Goal: Transaction & Acquisition: Obtain resource

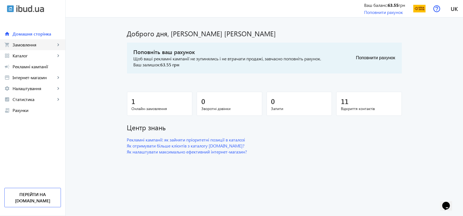
click at [23, 44] on span "Замовлення" at bounding box center [34, 44] width 43 height 5
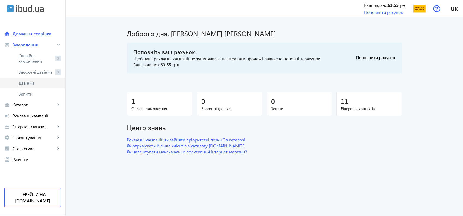
click at [22, 83] on span "Дзвінки" at bounding box center [40, 82] width 42 height 5
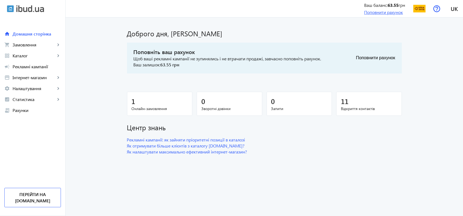
click at [364, 12] on link "Поповнити рахунок" at bounding box center [383, 12] width 39 height 6
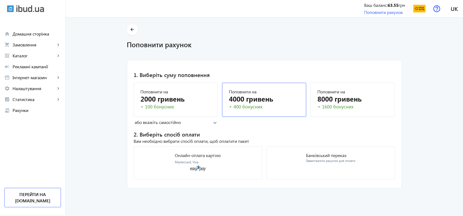
click at [273, 93] on div "Поповнити на" at bounding box center [264, 92] width 71 height 4
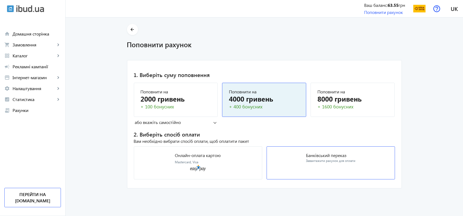
click at [310, 159] on div "Завантажити рахунок для оплати" at bounding box center [330, 161] width 49 height 5
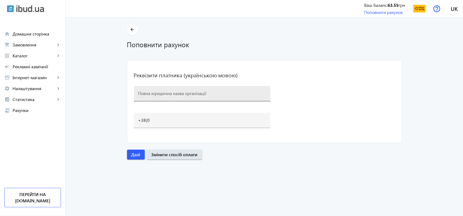
click at [181, 89] on div at bounding box center [202, 93] width 128 height 15
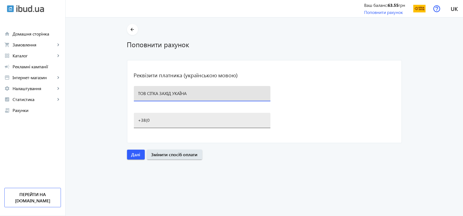
type input "ТОВ СІТКА ЗАХІД УКАЇНА"
click at [177, 121] on input "+38(0" at bounding box center [202, 120] width 128 height 6
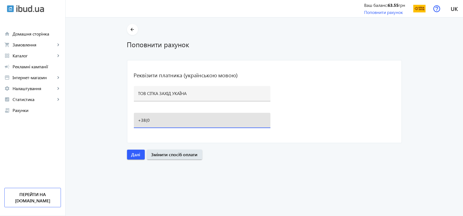
type input "[PHONE_NUMBER]"
click at [132, 154] on span "Далі" at bounding box center [136, 155] width 9 height 6
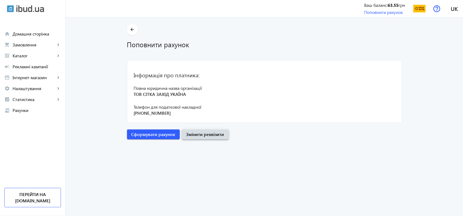
click at [199, 135] on span "Змінити реквізити" at bounding box center [205, 135] width 38 height 6
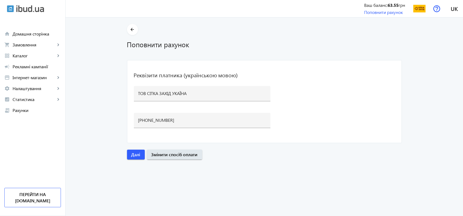
click at [121, 169] on entering-details "arrow_back Поповнити рахунок Реквізити платника (українською мовою) ТОВ СІТКА З…" at bounding box center [265, 116] width 398 height 199
click at [136, 154] on span "Далі" at bounding box center [136, 155] width 9 height 6
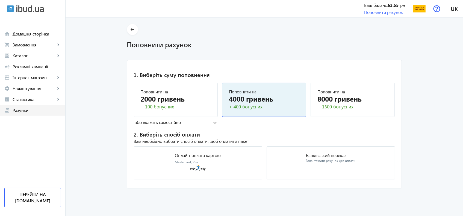
click at [33, 110] on span "Рахунки" at bounding box center [37, 110] width 48 height 5
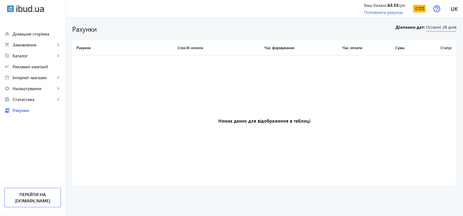
click at [445, 31] on span "Останні 28 днів" at bounding box center [441, 27] width 31 height 7
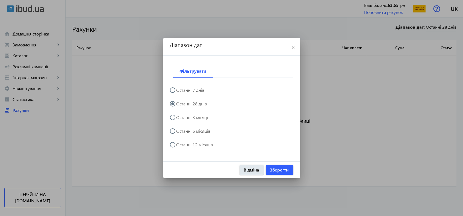
click at [201, 146] on label "Останні 12 місяців" at bounding box center [195, 145] width 38 height 4
click at [181, 146] on input "Останні 12 місяців" at bounding box center [175, 147] width 11 height 11
radio input "true"
click at [273, 170] on span "Зберегти" at bounding box center [279, 170] width 19 height 6
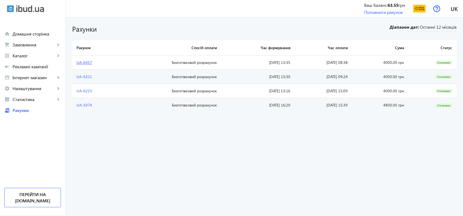
click at [79, 60] on link "UA-6457" at bounding box center [85, 62] width 16 height 5
click at [22, 80] on span "Інтернет-магазин" at bounding box center [34, 77] width 43 height 5
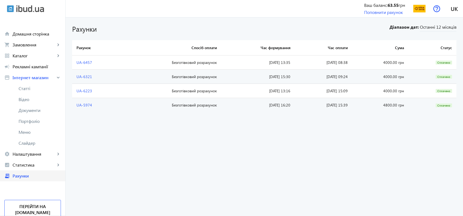
click at [30, 174] on span "Рахунки" at bounding box center [37, 175] width 48 height 5
click at [33, 32] on span "Домашня сторінка" at bounding box center [37, 33] width 48 height 5
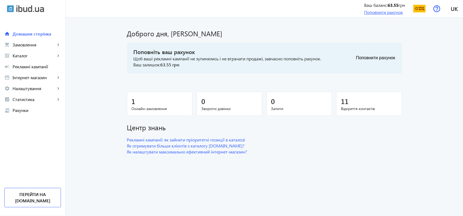
click at [374, 10] on link "Поповнити рахунок" at bounding box center [383, 12] width 39 height 6
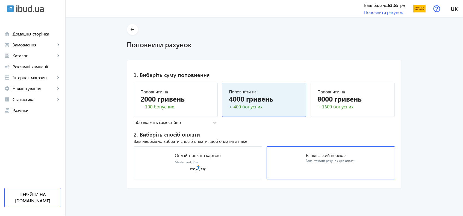
click at [284, 164] on mat-card "Банківський переказ Завантажити рахунок для оплати" at bounding box center [331, 163] width 129 height 33
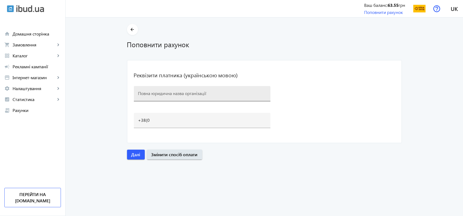
click at [190, 92] on input at bounding box center [202, 93] width 128 height 6
paste input "СIТКА ЗАХIД УКРАЇНА ТОВ"
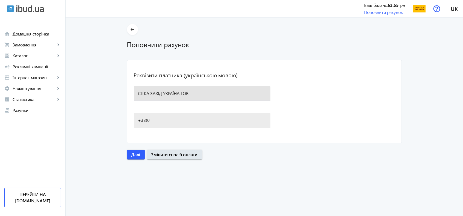
type input "СIТКА ЗАХIД УКРАЇНА ТОВ"
click at [183, 121] on input "+38(0" at bounding box center [202, 120] width 128 height 6
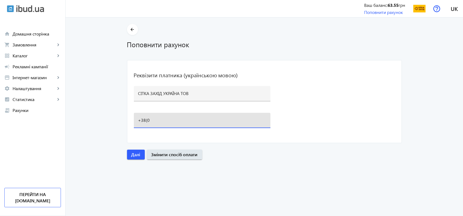
type input "[PHONE_NUMBER]"
click at [137, 154] on span "Далі" at bounding box center [136, 155] width 9 height 6
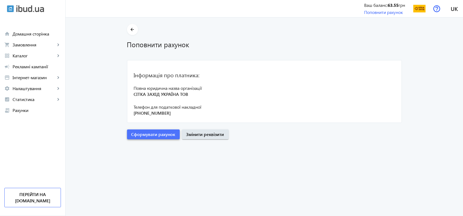
click at [160, 134] on span "Сформувати рахунок" at bounding box center [154, 135] width 44 height 6
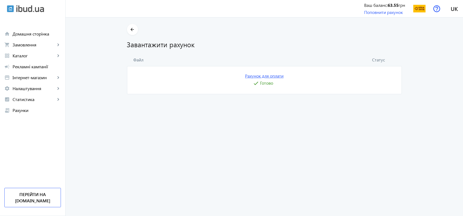
click at [252, 78] on link "Рахунок для оплати" at bounding box center [264, 76] width 39 height 6
